Goal: Find specific page/section: Find specific page/section

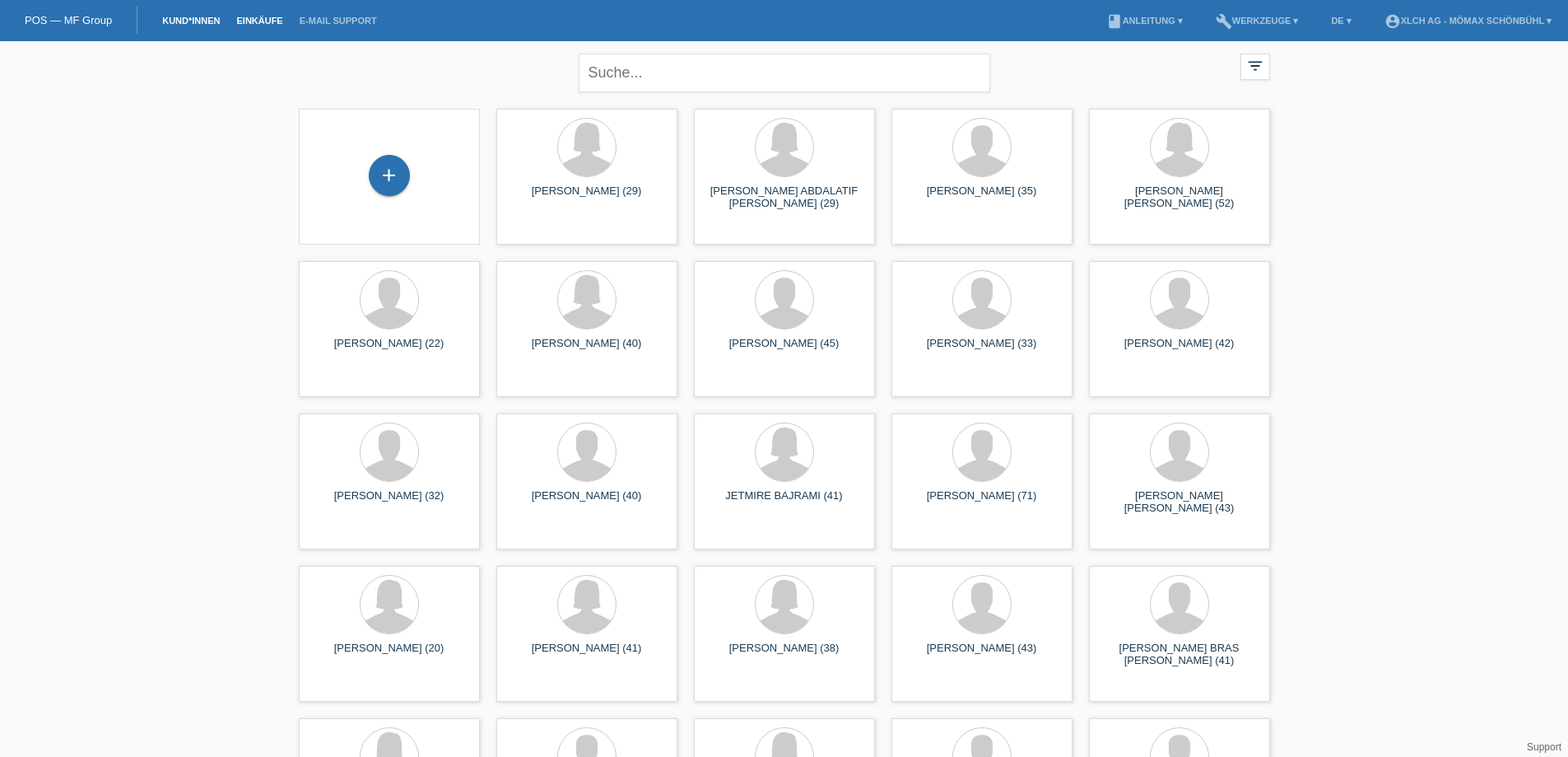
click at [260, 20] on link "Einkäufe" at bounding box center [259, 21] width 63 height 10
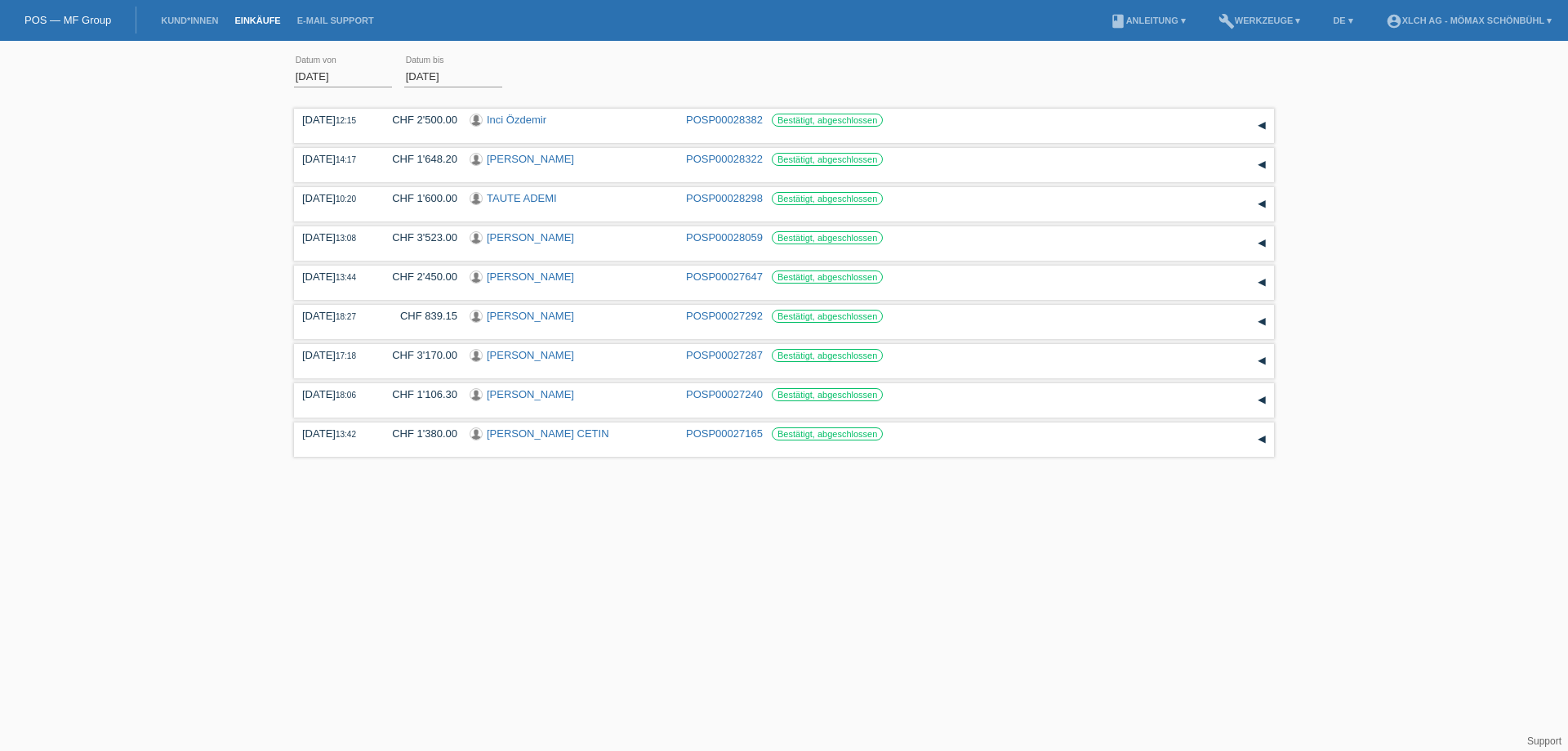
click at [190, 14] on li "Kund*innen" at bounding box center [189, 20] width 74 height 42
click at [66, 19] on link "POS — MF Group" at bounding box center [67, 19] width 86 height 13
